Goal: Information Seeking & Learning: Learn about a topic

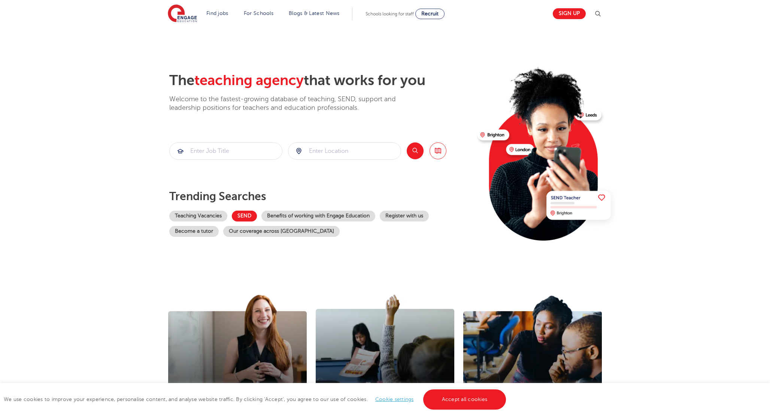
scroll to position [15, 0]
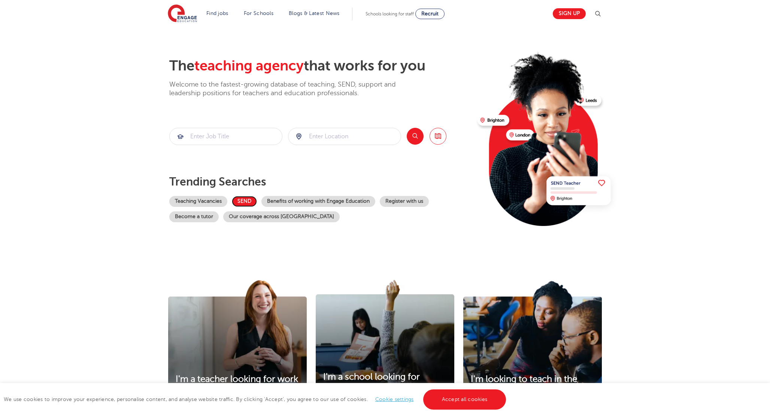
click at [246, 203] on link "SEND" at bounding box center [244, 201] width 25 height 11
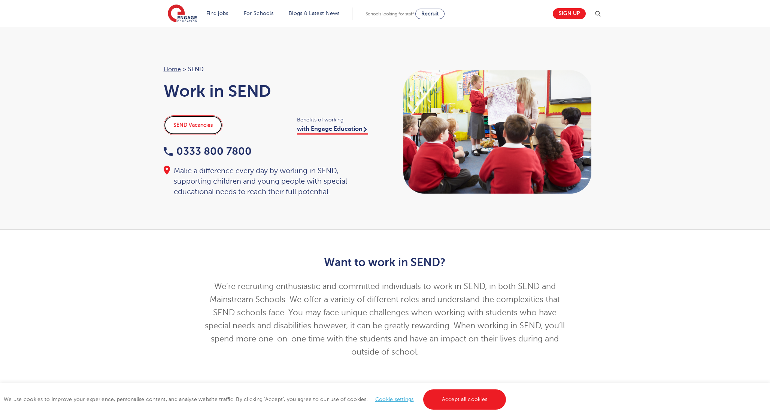
click at [210, 129] on link "SEND Vacancies" at bounding box center [193, 124] width 59 height 19
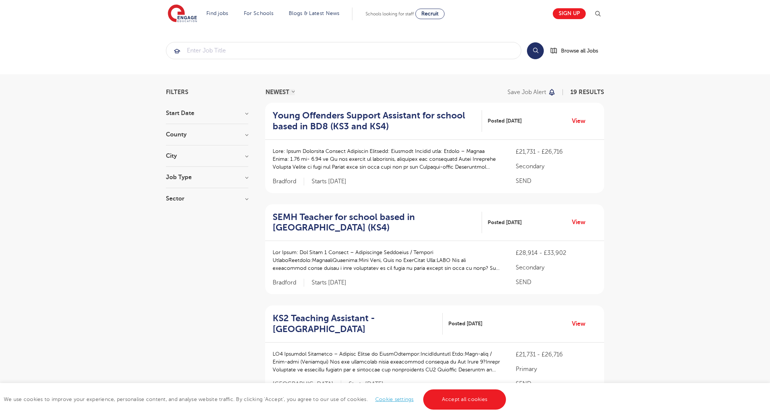
click at [187, 153] on h3 "City" at bounding box center [207, 156] width 82 height 6
click at [188, 217] on span "Southwark" at bounding box center [207, 217] width 61 height 7
click at [182, 217] on input "Southwark 1" at bounding box center [179, 216] width 5 height 5
checkbox input "true"
